Goal: Task Accomplishment & Management: Use online tool/utility

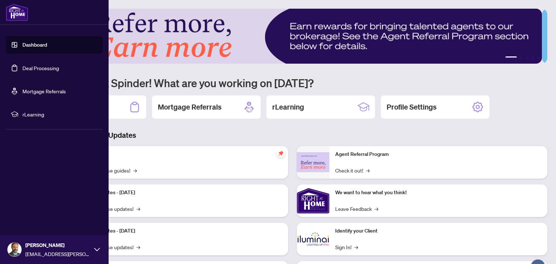
click at [22, 44] on link "Dashboard" at bounding box center [34, 45] width 25 height 7
click at [53, 71] on link "Deal Processing" at bounding box center [40, 68] width 37 height 7
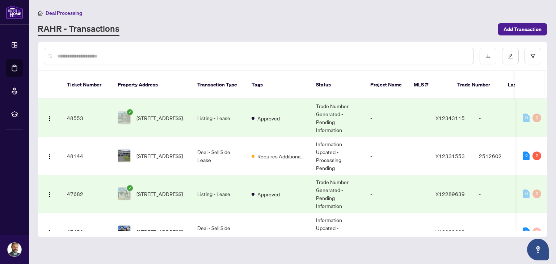
click at [117, 58] on input "text" at bounding box center [262, 56] width 411 height 8
type input "*"
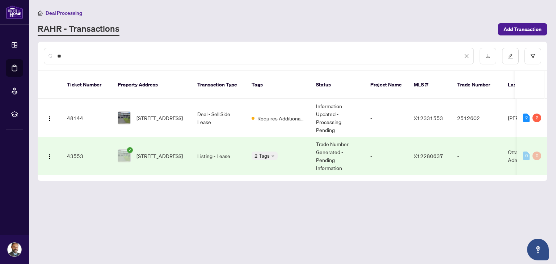
type input "*"
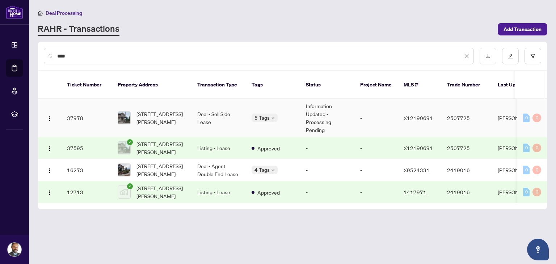
type input "***"
click at [199, 110] on td "Deal - Sell Side Lease" at bounding box center [219, 118] width 54 height 38
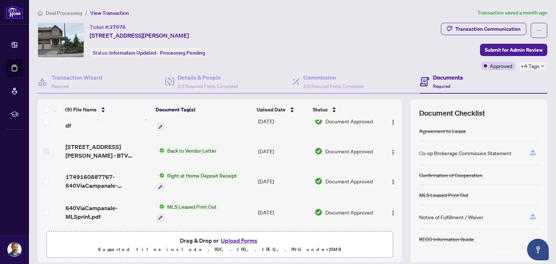
scroll to position [77, 0]
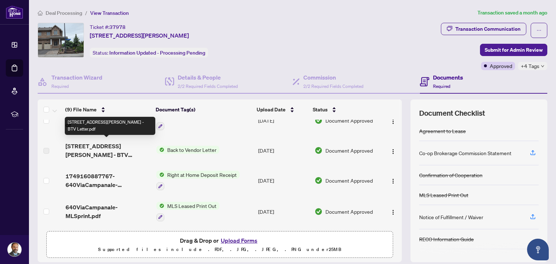
click at [109, 146] on span "640 Via Campanale Ave - BTV Letter.pdf" at bounding box center [108, 150] width 85 height 17
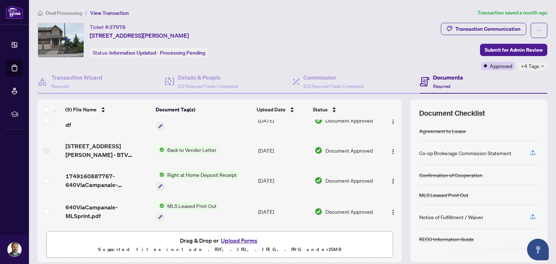
click at [45, 147] on label at bounding box center [46, 151] width 6 height 8
click at [391, 149] on img "button" at bounding box center [394, 152] width 6 height 6
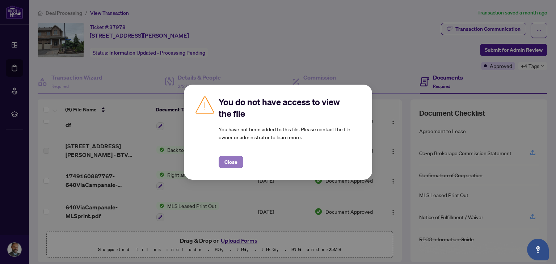
click at [233, 161] on span "Close" at bounding box center [231, 162] width 13 height 12
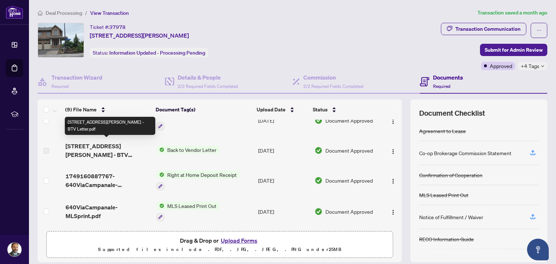
click at [106, 145] on span "640 Via Campanale Ave - BTV Letter.pdf" at bounding box center [108, 150] width 85 height 17
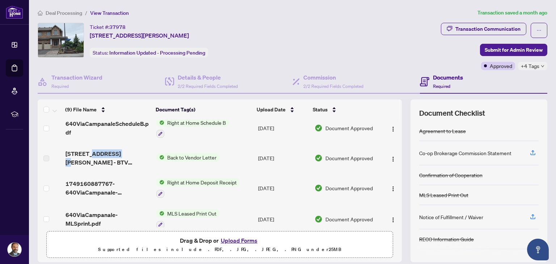
scroll to position [69, 0]
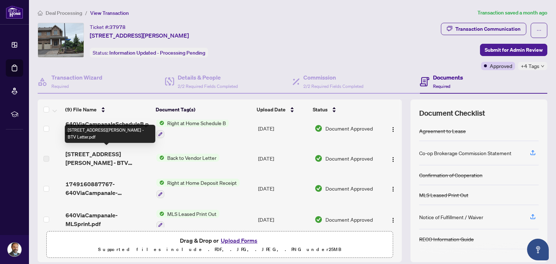
click at [75, 156] on span "640 Via Campanale Ave - BTV Letter.pdf" at bounding box center [108, 158] width 85 height 17
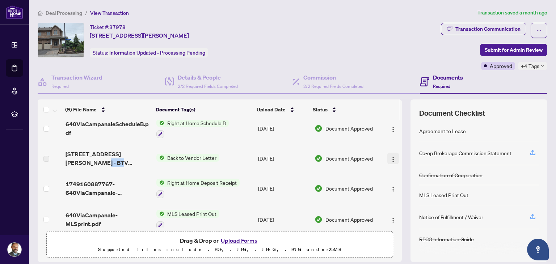
click at [391, 157] on img "button" at bounding box center [394, 160] width 6 height 6
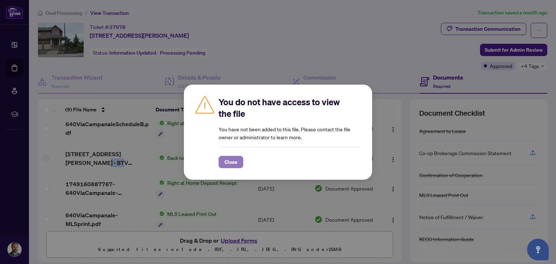
click at [227, 165] on span "Close" at bounding box center [231, 162] width 13 height 12
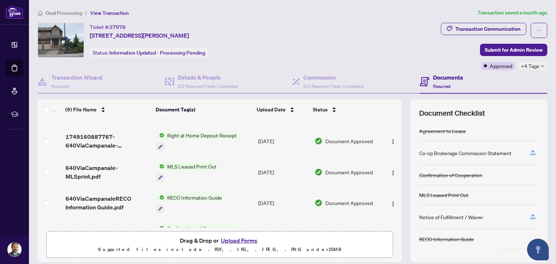
scroll to position [0, 0]
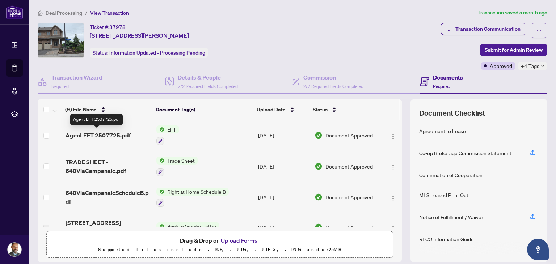
click at [119, 137] on span "Agent EFT 2507725.pdf" at bounding box center [98, 135] width 65 height 9
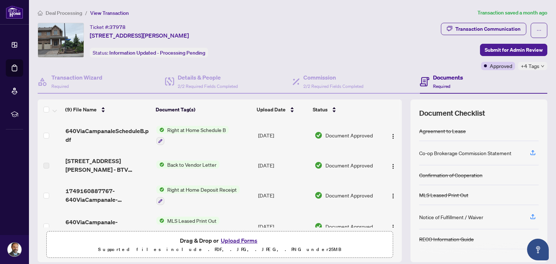
scroll to position [62, 0]
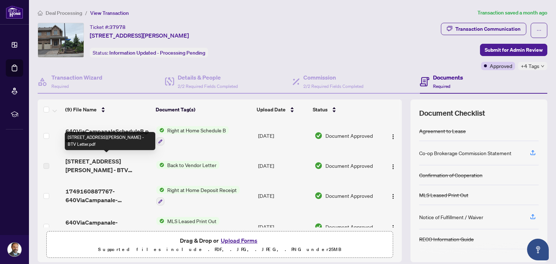
click at [123, 160] on span "640 Via Campanale Ave - BTV Letter.pdf" at bounding box center [108, 165] width 85 height 17
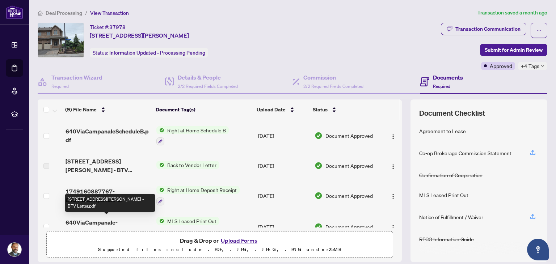
scroll to position [0, 0]
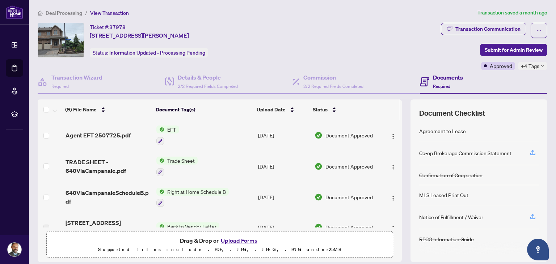
drag, startPoint x: 90, startPoint y: 34, endPoint x: 241, endPoint y: 30, distance: 151.5
click at [241, 30] on div "Ticket #: 37978 640 Via Campanale Ave, Ottawa, Ontario K2J 4A2, Canada Status: …" at bounding box center [238, 40] width 401 height 35
copy span "640 Via Campanale Ave, Ottawa, Ontario K2J 4A2, Canada"
click at [130, 24] on div "Ticket #: 37978 640 Via Campanale Ave, Ottawa, Ontario K2J 4A2, Canada" at bounding box center [139, 31] width 99 height 17
drag, startPoint x: 130, startPoint y: 24, endPoint x: 111, endPoint y: 26, distance: 18.9
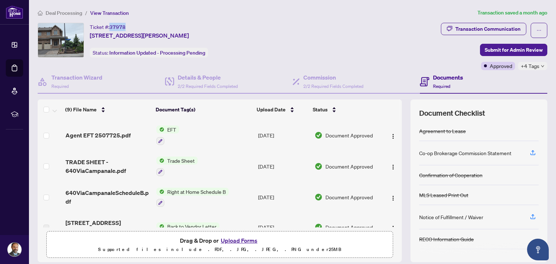
click at [111, 26] on div "Ticket #: 37978 640 Via Campanale Ave, Ottawa, Ontario K2J 4A2, Canada" at bounding box center [139, 31] width 99 height 17
copy span "37978"
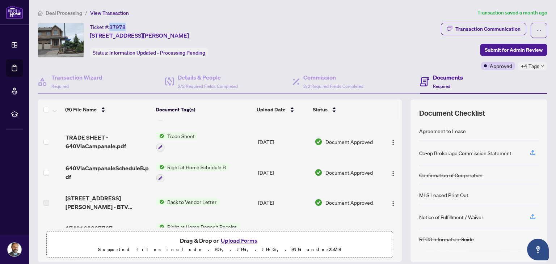
scroll to position [20, 0]
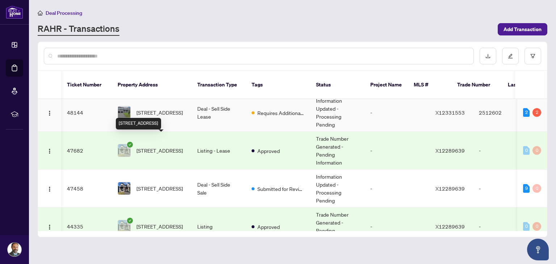
scroll to position [0, 14]
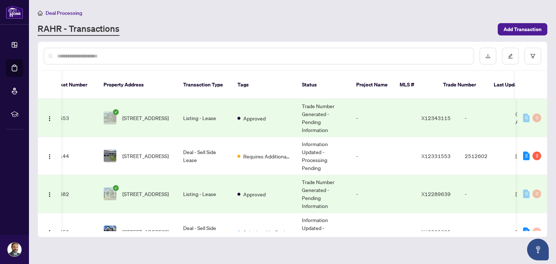
click at [135, 54] on input "text" at bounding box center [262, 56] width 411 height 8
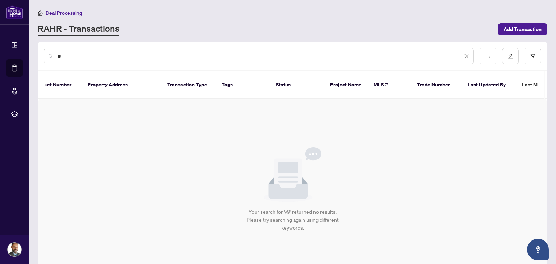
scroll to position [0, 0]
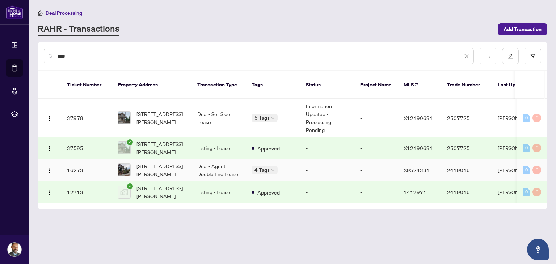
type input "***"
drag, startPoint x: 87, startPoint y: 161, endPoint x: 67, endPoint y: 161, distance: 19.9
click at [67, 161] on td "16273" at bounding box center [86, 170] width 51 height 22
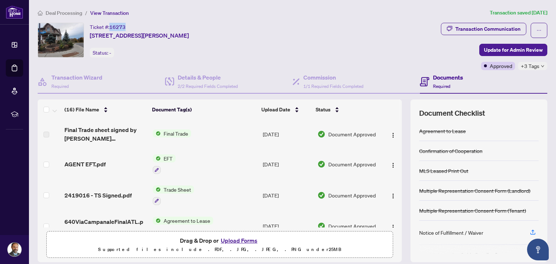
drag, startPoint x: 127, startPoint y: 26, endPoint x: 110, endPoint y: 26, distance: 17.0
click at [110, 26] on div "Ticket #: 16273 640 VIA CAMPANALE Ave Barrhaven Ontario K2J 4A2 Canada, Barrhav…" at bounding box center [139, 31] width 99 height 17
copy span "16273"
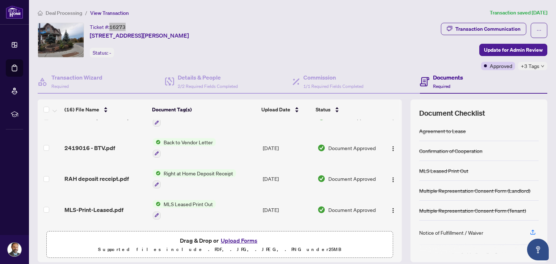
scroll to position [141, 0]
click at [100, 143] on span "2419016 - BTV.pdf" at bounding box center [89, 147] width 51 height 9
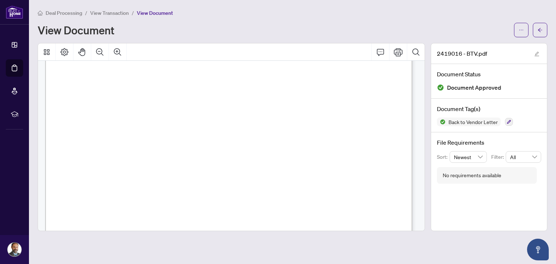
scroll to position [204, 0]
click at [398, 52] on icon "Print" at bounding box center [398, 52] width 9 height 9
click at [107, 13] on span "View Transaction" at bounding box center [109, 13] width 39 height 7
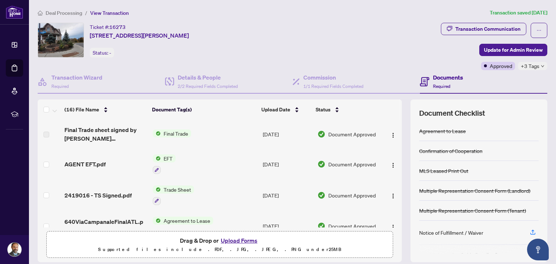
click at [63, 12] on span "Deal Processing" at bounding box center [64, 13] width 37 height 7
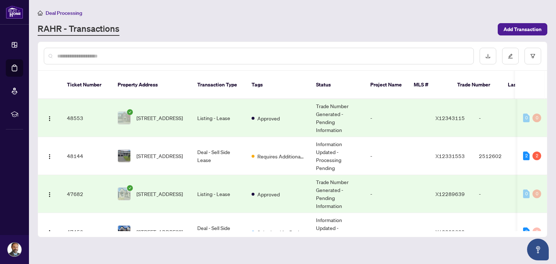
click at [103, 58] on input "text" at bounding box center [262, 56] width 411 height 8
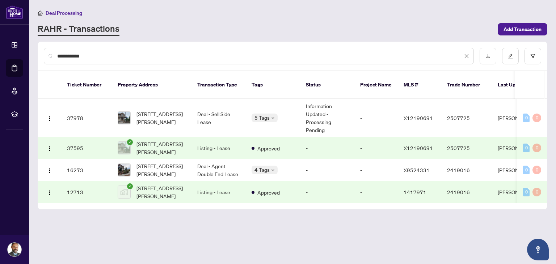
type input "**********"
click at [276, 25] on div "RAHR - Transactions" at bounding box center [266, 29] width 456 height 13
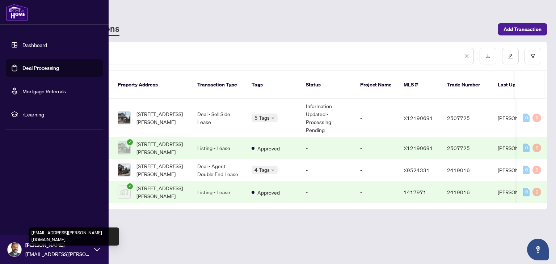
click at [88, 252] on span "spinder.hundal@gmail.com" at bounding box center [57, 254] width 65 height 8
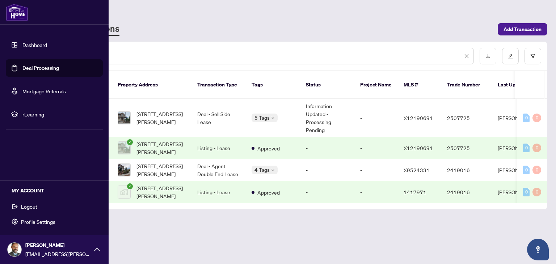
click at [37, 206] on span "Logout" at bounding box center [29, 207] width 16 height 12
